Goal: Find specific page/section: Find specific page/section

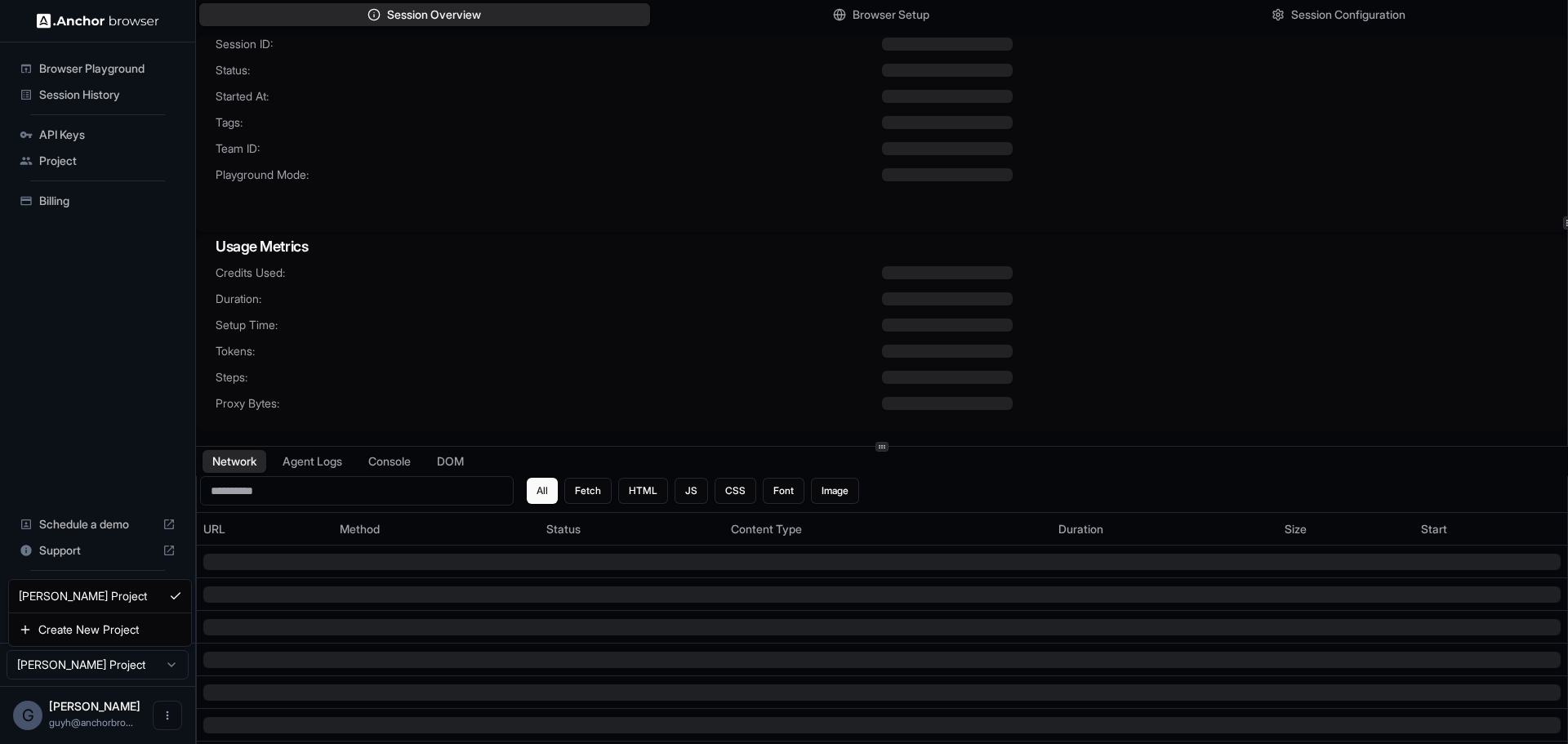
click at [94, 670] on html "Browser Playground Session History API Keys Project Billing Schedule a demo Sup…" at bounding box center [784, 372] width 1568 height 744
click at [97, 428] on html "Browser Playground Session History API Keys Project Billing Schedule a demo Sup…" at bounding box center [784, 372] width 1568 height 744
